Goal: Find specific fact: Find specific fact

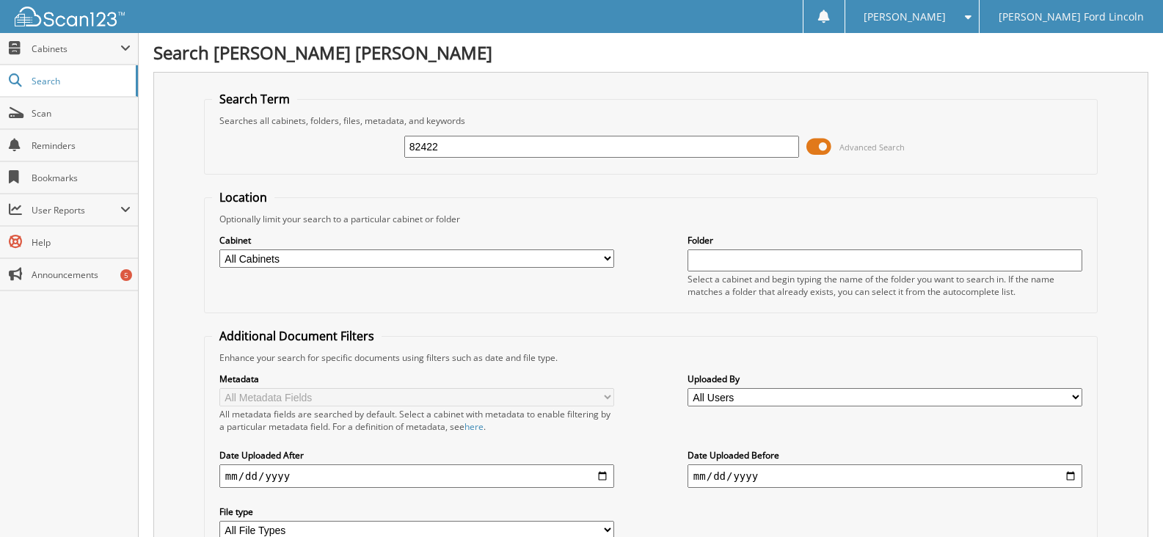
type input "82422"
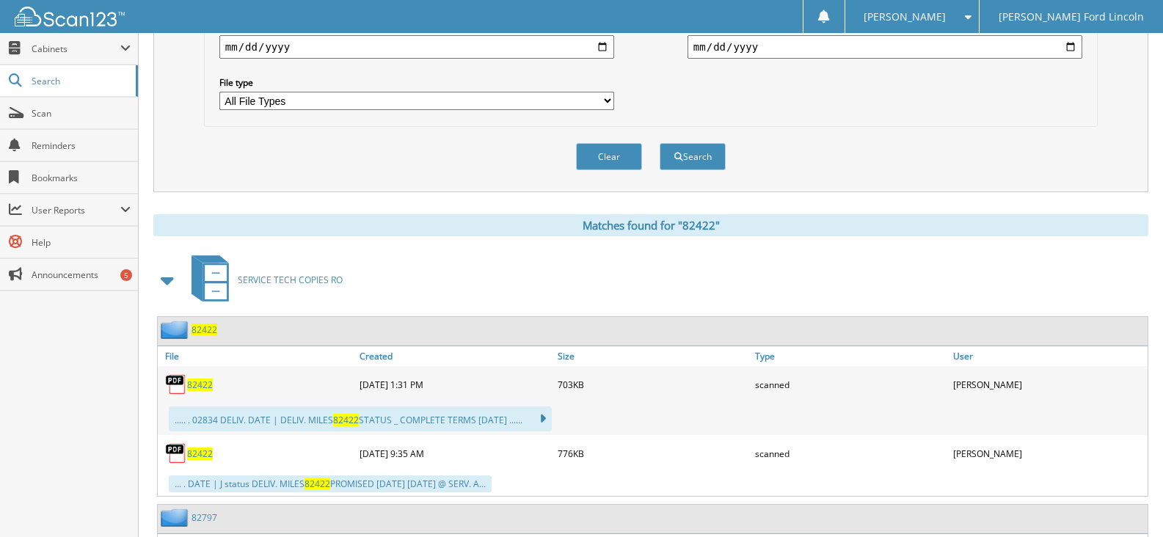
scroll to position [514, 0]
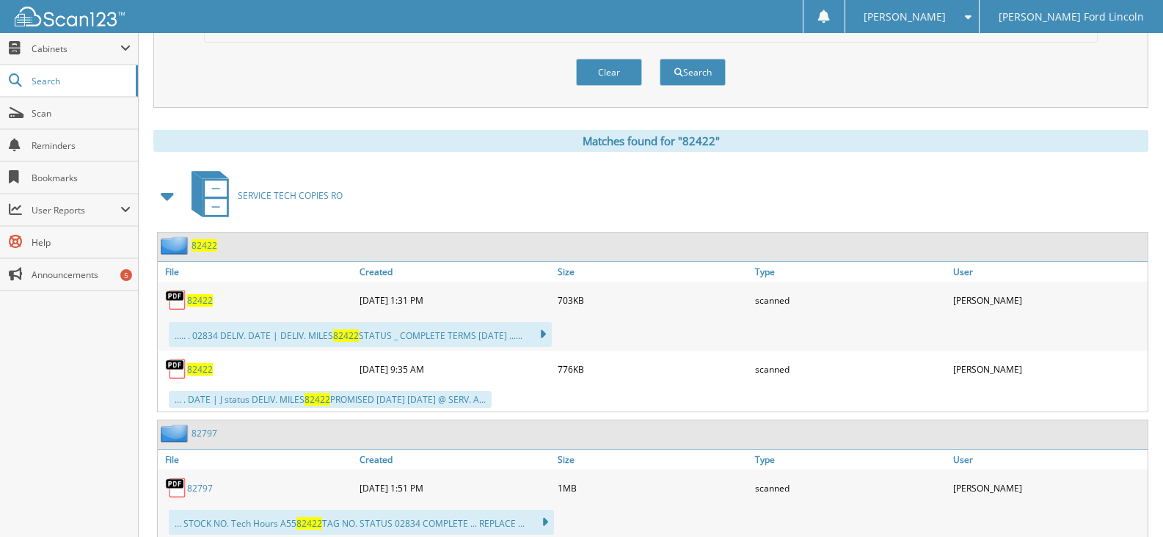
click at [205, 374] on span "82422" at bounding box center [200, 369] width 26 height 12
